Goal: Information Seeking & Learning: Learn about a topic

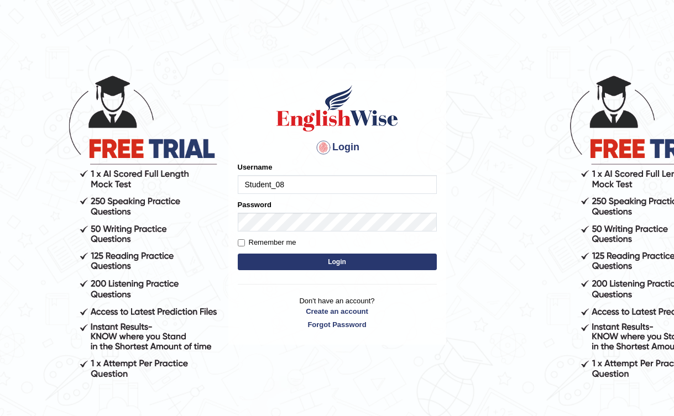
type input "Student_08"
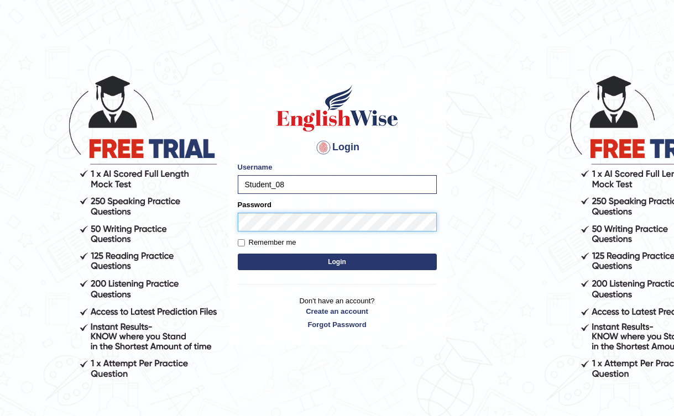
click at [238, 254] on button "Login" at bounding box center [337, 262] width 199 height 17
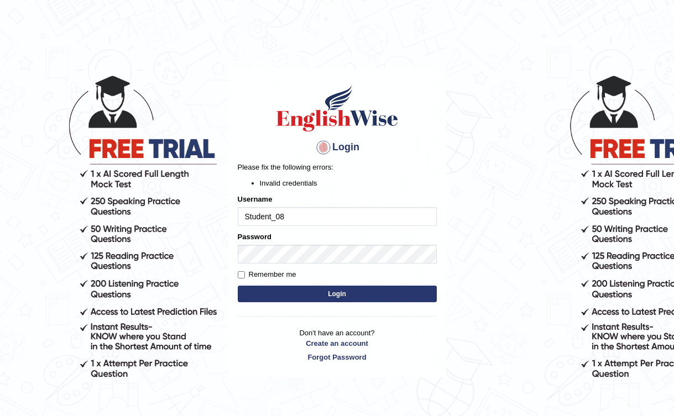
click at [355, 296] on button "Login" at bounding box center [337, 294] width 199 height 17
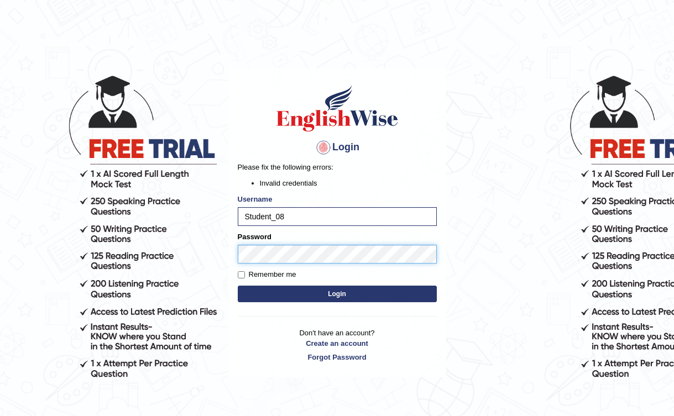
click at [159, 232] on body "Login Please fix the following errors: Invalid credentials Username Student_08 …" at bounding box center [337, 242] width 674 height 416
click at [238, 286] on button "Login" at bounding box center [337, 294] width 199 height 17
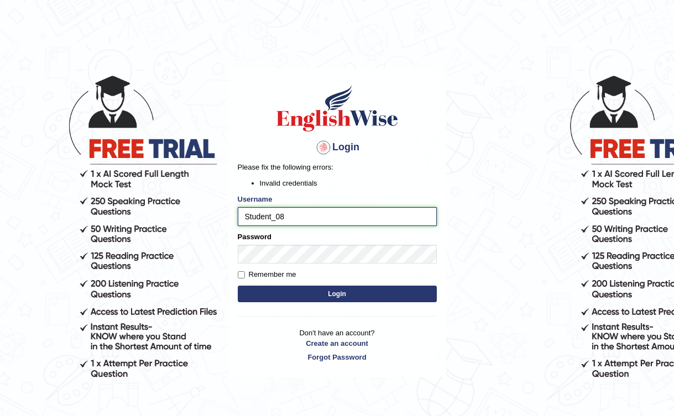
click at [282, 215] on input "Student_08" at bounding box center [337, 216] width 199 height 19
type input "Student_8"
click at [238, 286] on button "Login" at bounding box center [337, 294] width 199 height 17
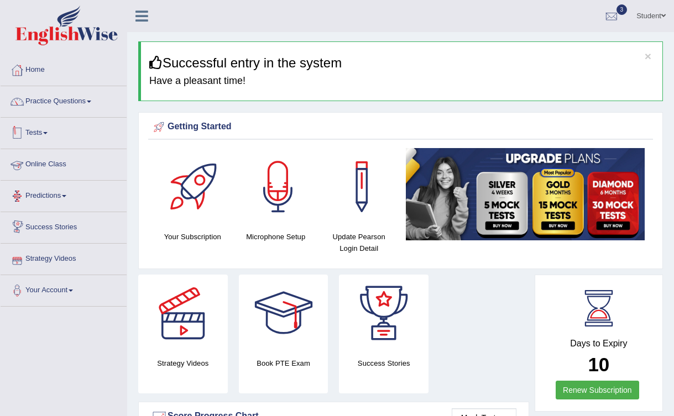
click at [49, 134] on link "Tests" at bounding box center [64, 132] width 126 height 28
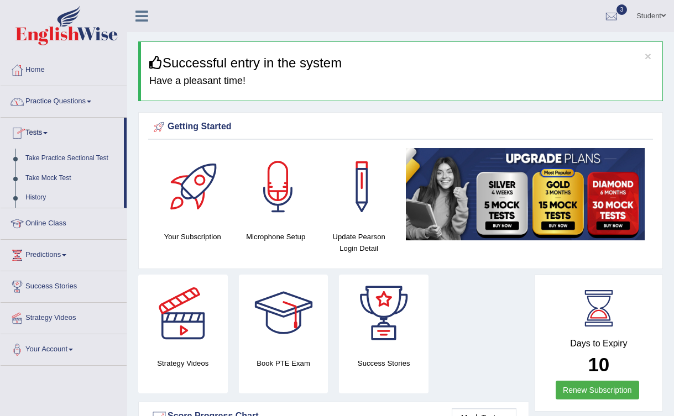
click at [88, 103] on link "Practice Questions" at bounding box center [64, 100] width 126 height 28
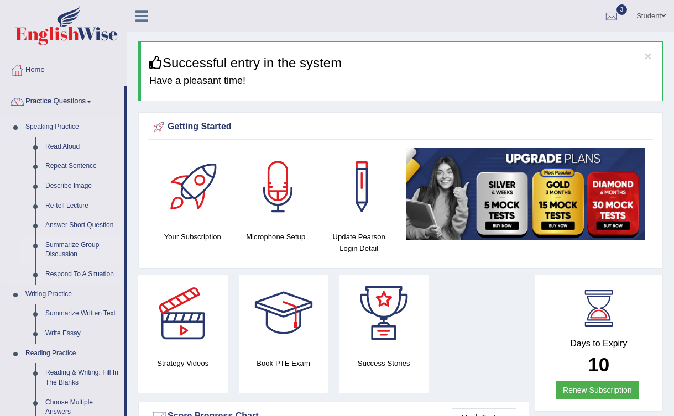
click at [81, 248] on link "Summarize Group Discussion" at bounding box center [81, 250] width 83 height 29
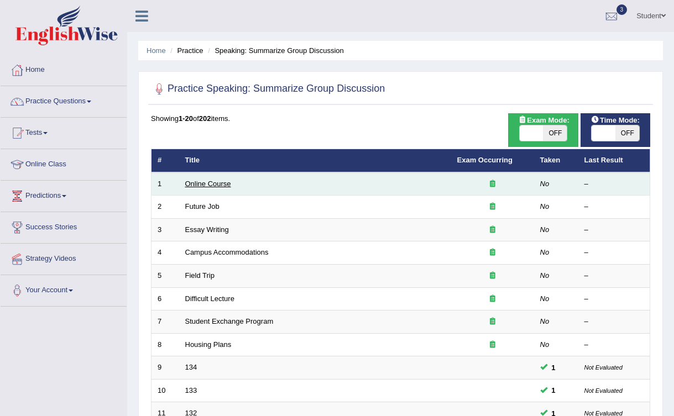
click at [203, 181] on link "Online Course" at bounding box center [208, 184] width 46 height 8
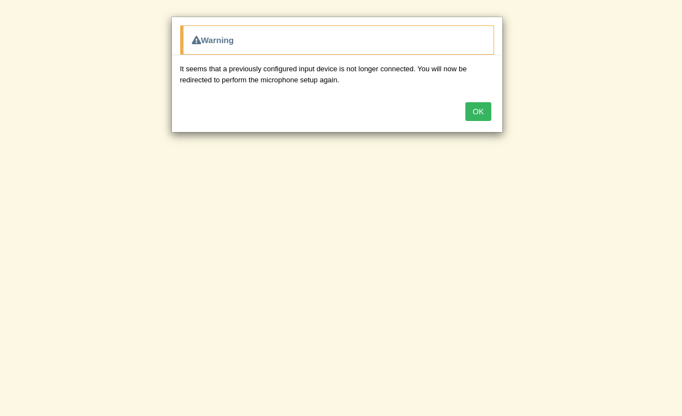
click at [474, 113] on button "OK" at bounding box center [478, 111] width 25 height 19
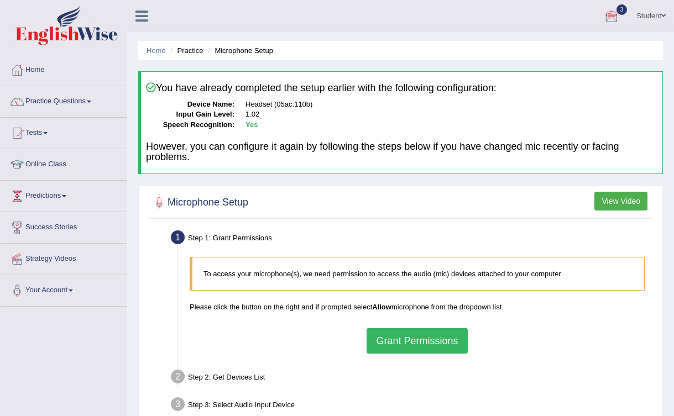
click at [62, 196] on link "Predictions" at bounding box center [64, 195] width 126 height 28
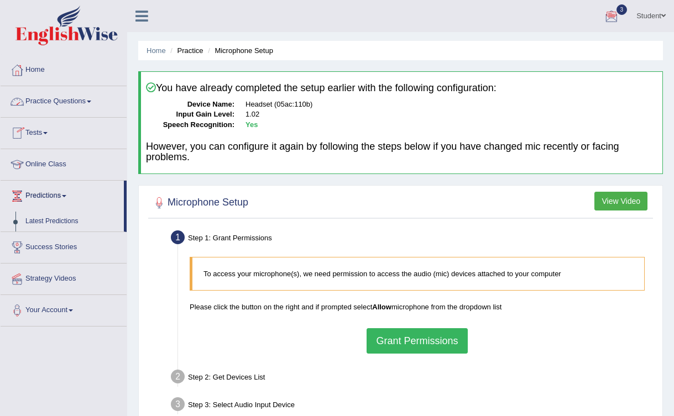
click at [44, 130] on link "Tests" at bounding box center [64, 132] width 126 height 28
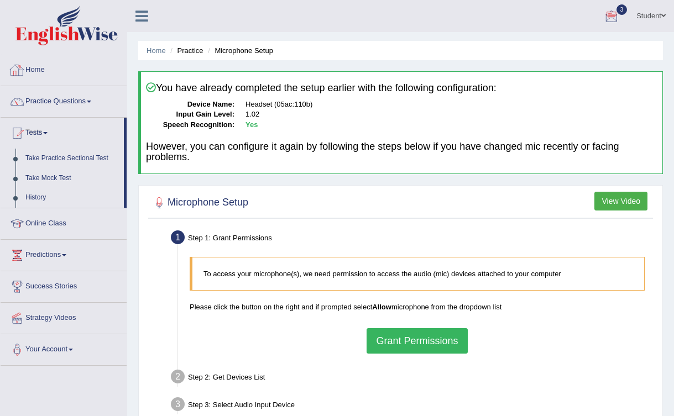
click at [39, 70] on link "Home" at bounding box center [64, 69] width 126 height 28
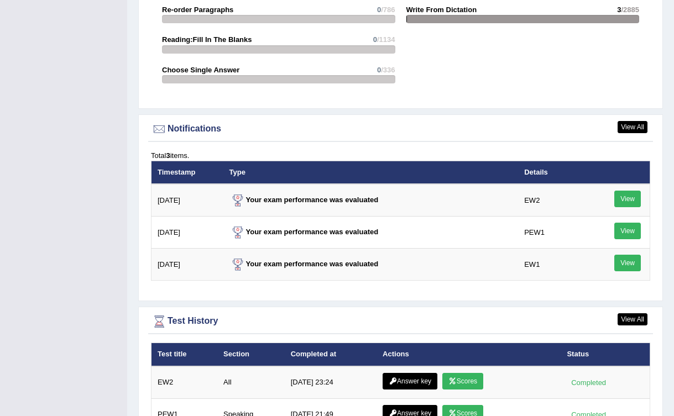
scroll to position [1313, 0]
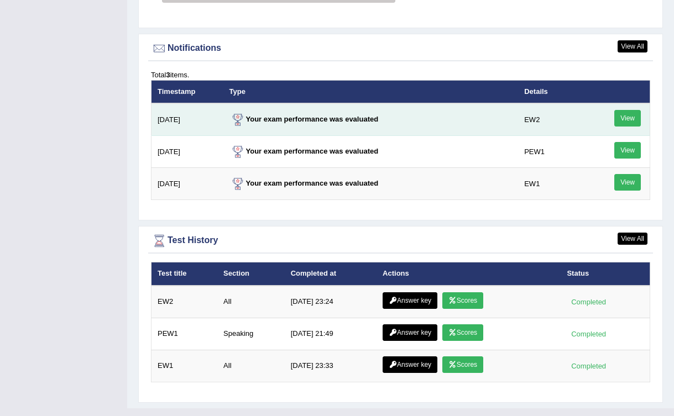
click at [631, 119] on link "View" at bounding box center [627, 118] width 27 height 17
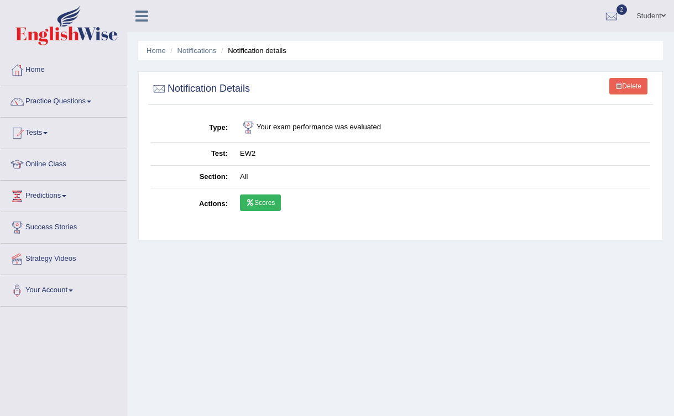
click at [267, 205] on link "Scores" at bounding box center [260, 203] width 41 height 17
click at [202, 54] on link "Notifications" at bounding box center [197, 50] width 39 height 8
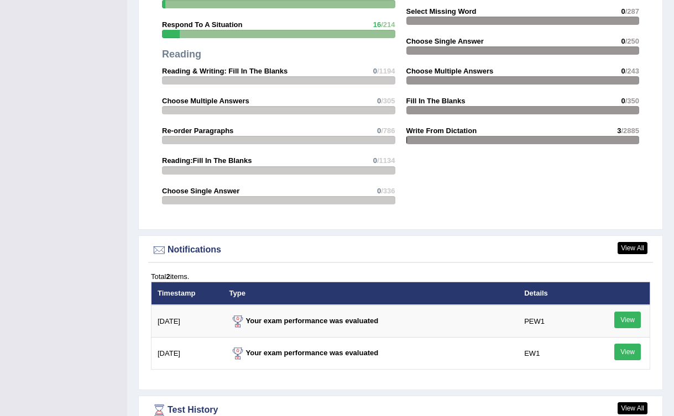
scroll to position [1271, 0]
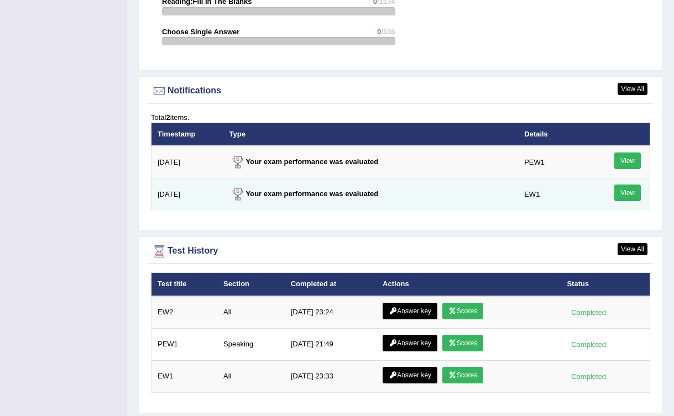
click at [629, 193] on link "View" at bounding box center [627, 193] width 27 height 17
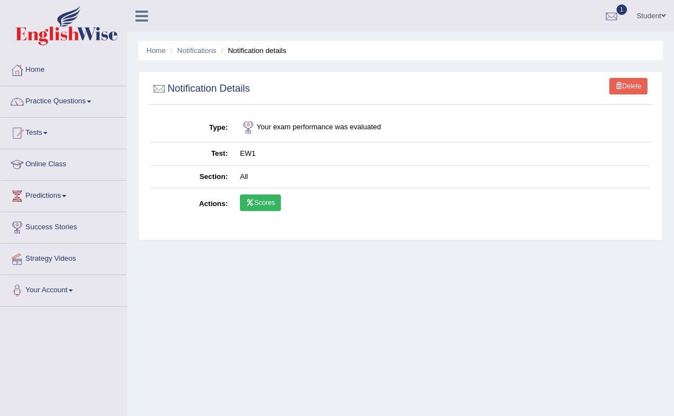
click at [262, 197] on link "Scores" at bounding box center [260, 203] width 41 height 17
click at [80, 107] on link "Practice Questions" at bounding box center [64, 100] width 126 height 28
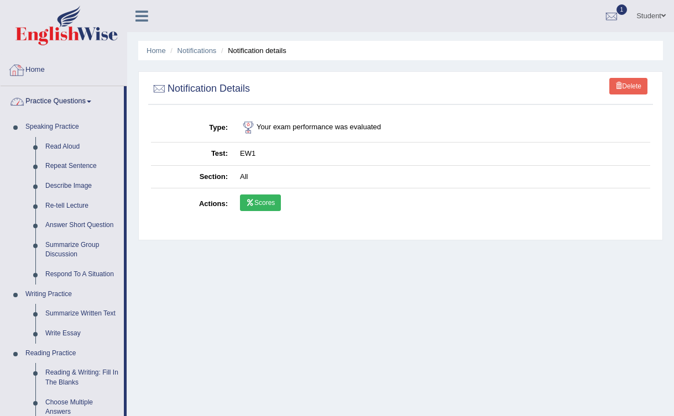
click at [35, 67] on link "Home" at bounding box center [64, 69] width 126 height 28
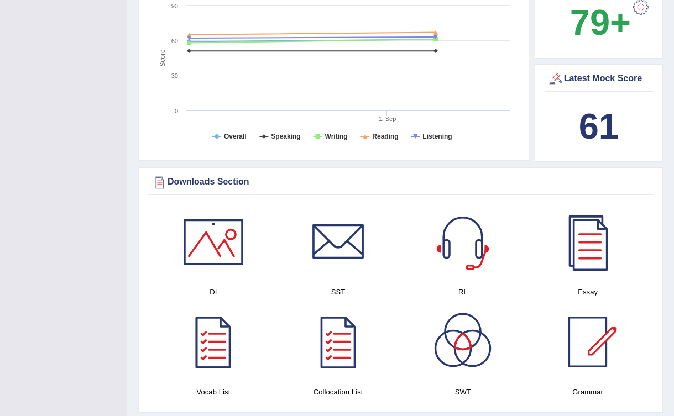
scroll to position [2, 0]
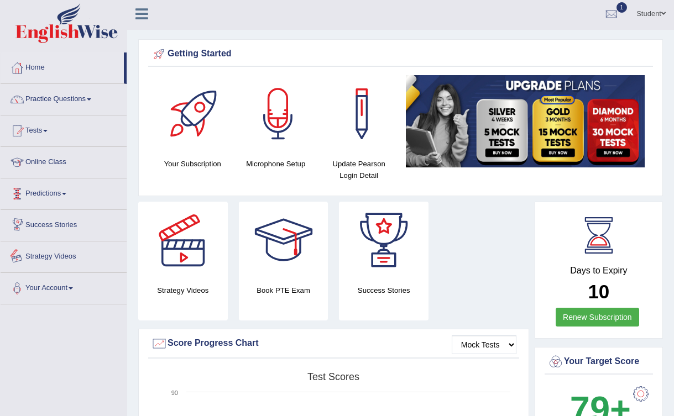
click at [71, 196] on link "Predictions" at bounding box center [64, 193] width 126 height 28
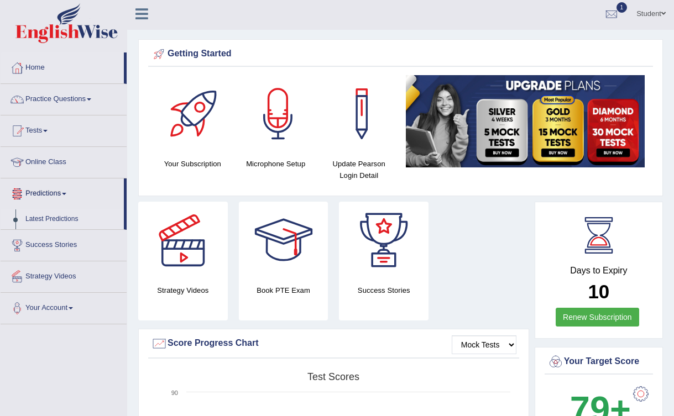
click at [66, 216] on link "Latest Predictions" at bounding box center [71, 220] width 103 height 20
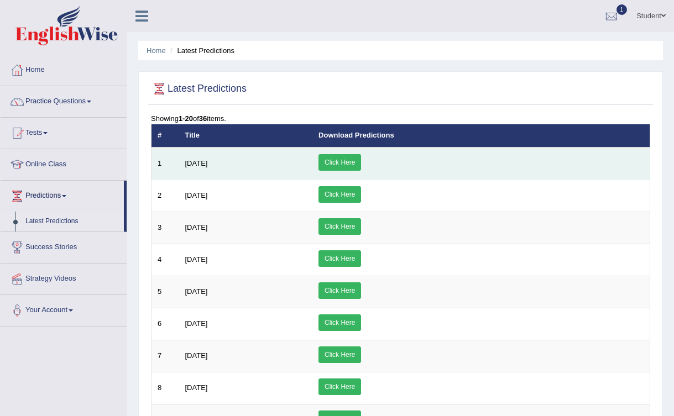
click at [361, 158] on link "Click Here" at bounding box center [340, 162] width 43 height 17
